Goal: Information Seeking & Learning: Learn about a topic

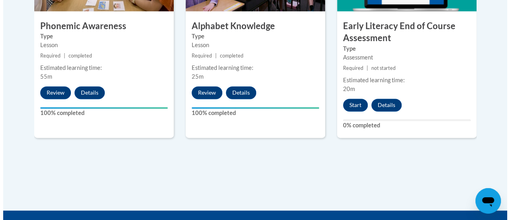
scroll to position [485, 0]
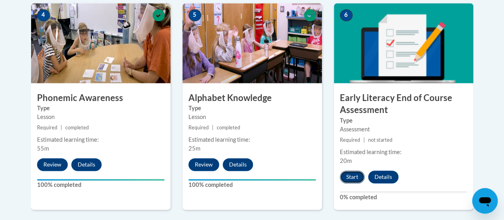
click at [348, 175] on button "Start" at bounding box center [352, 176] width 25 height 13
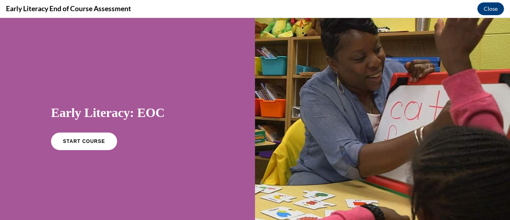
scroll to position [0, 0]
click at [77, 137] on link "START COURSE" at bounding box center [83, 141] width 69 height 18
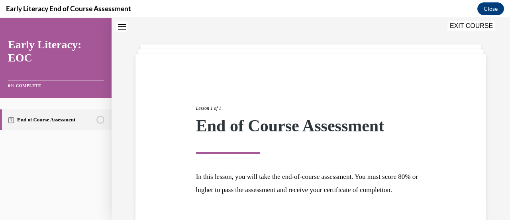
scroll to position [93, 0]
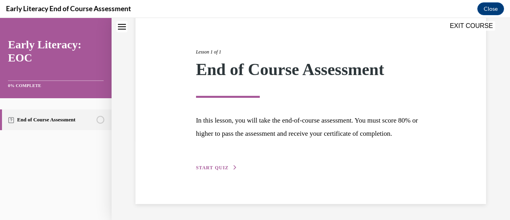
click at [217, 169] on span "START QUIZ" at bounding box center [212, 168] width 33 height 6
